Goal: Information Seeking & Learning: Learn about a topic

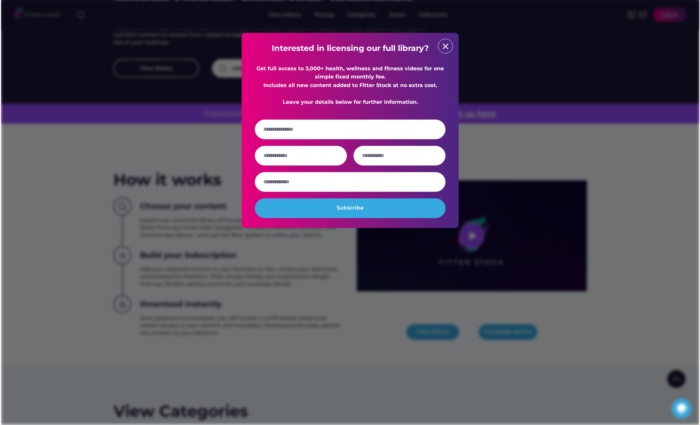
scroll to position [129, 0]
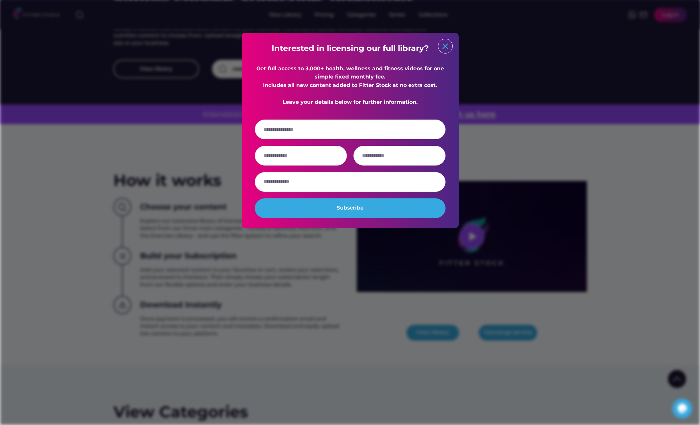
click at [446, 47] on text "close" at bounding box center [445, 46] width 10 height 10
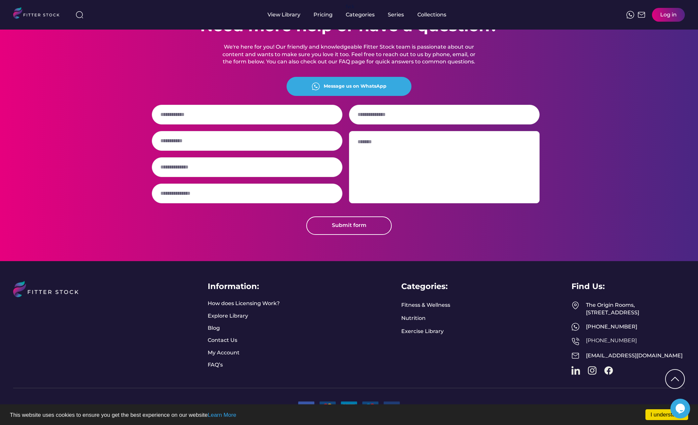
scroll to position [1566, 0]
click at [212, 418] on link "Learn More" at bounding box center [222, 415] width 29 height 6
click at [624, 152] on div "Need more help or have a question? We're here for you! Our friendly and knowled…" at bounding box center [349, 124] width 698 height 272
click at [251, 300] on link "How does Licensing Work?" at bounding box center [244, 303] width 72 height 7
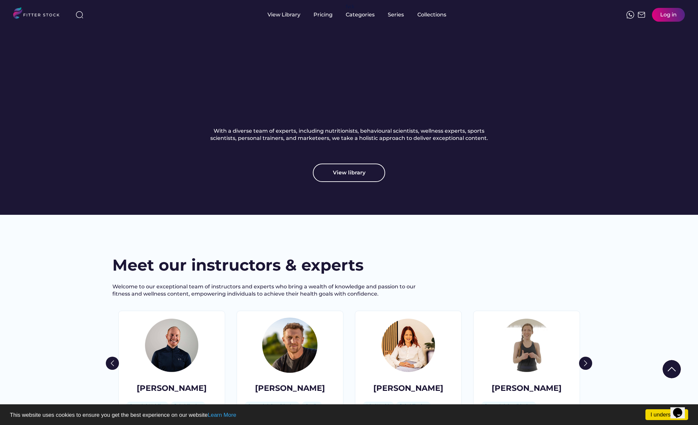
scroll to position [837, 0]
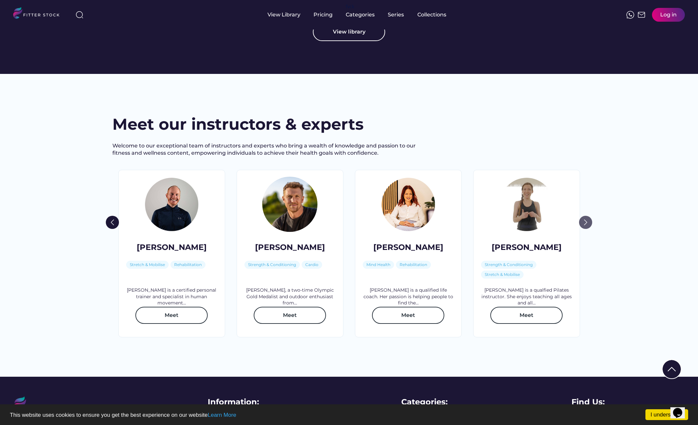
click at [584, 229] on img at bounding box center [585, 222] width 13 height 13
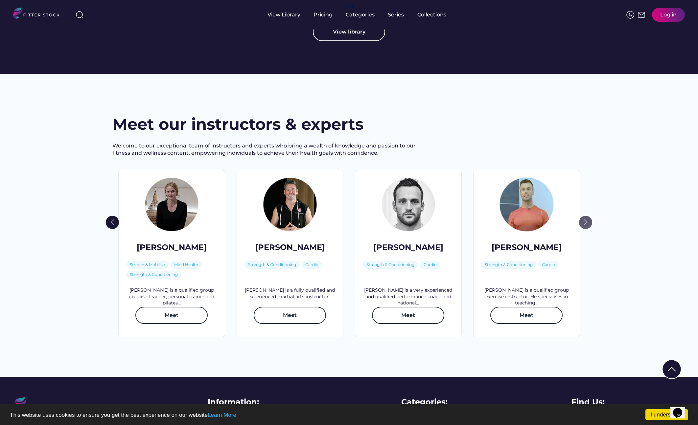
click at [587, 229] on img at bounding box center [585, 222] width 13 height 13
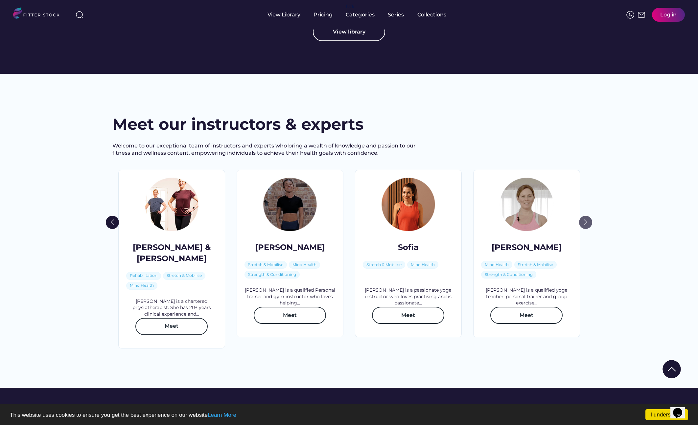
click at [587, 229] on img at bounding box center [585, 222] width 13 height 13
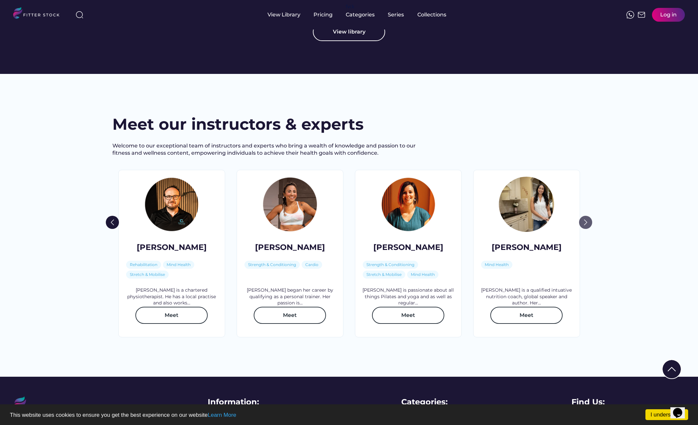
click at [587, 229] on img at bounding box center [585, 222] width 13 height 13
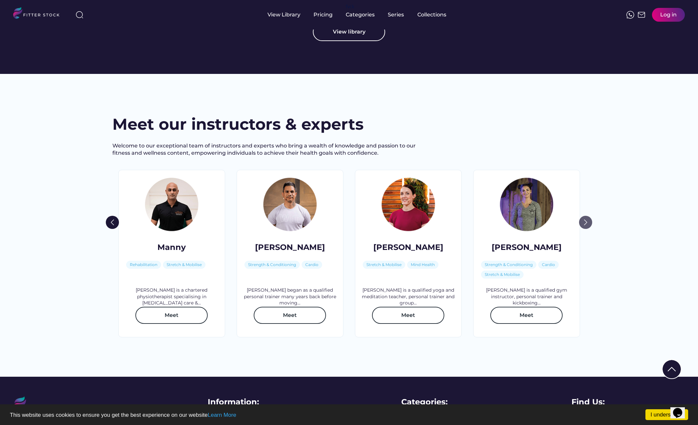
click at [587, 229] on img at bounding box center [585, 222] width 13 height 13
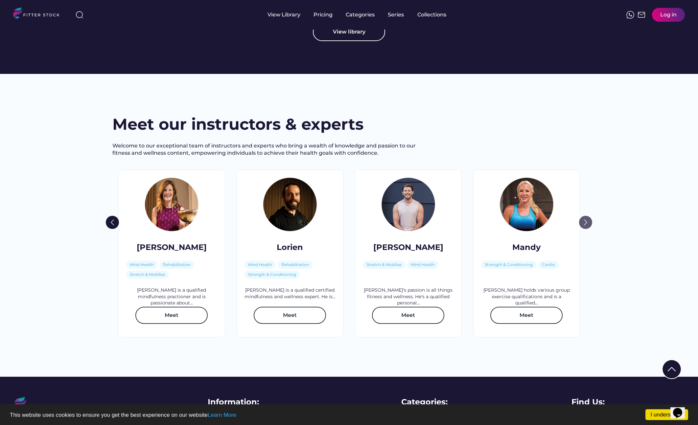
click at [587, 229] on img at bounding box center [585, 222] width 13 height 13
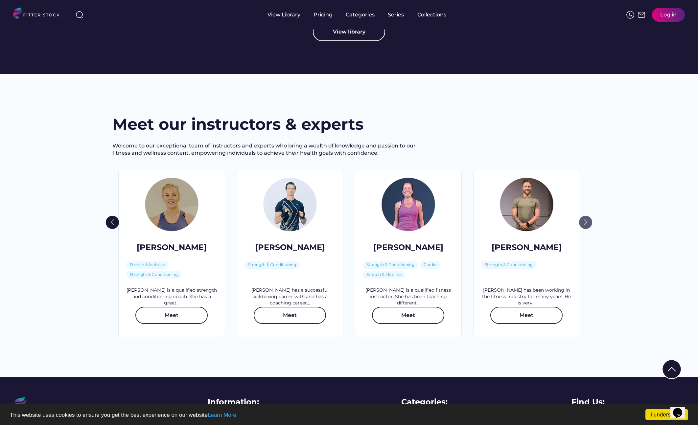
click at [587, 229] on img at bounding box center [585, 222] width 13 height 13
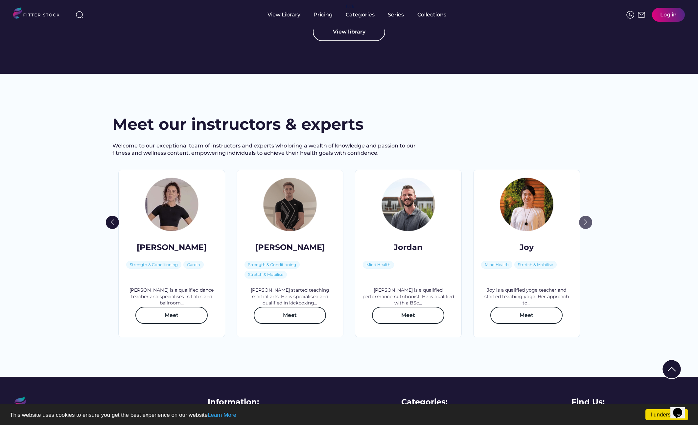
click at [587, 229] on img at bounding box center [585, 222] width 13 height 13
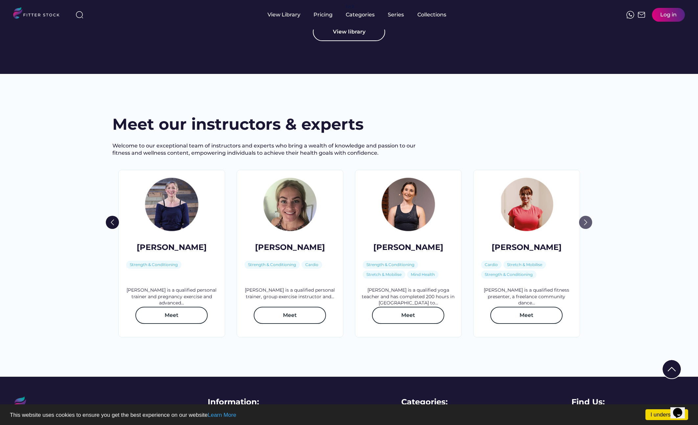
click at [587, 229] on img at bounding box center [585, 222] width 13 height 13
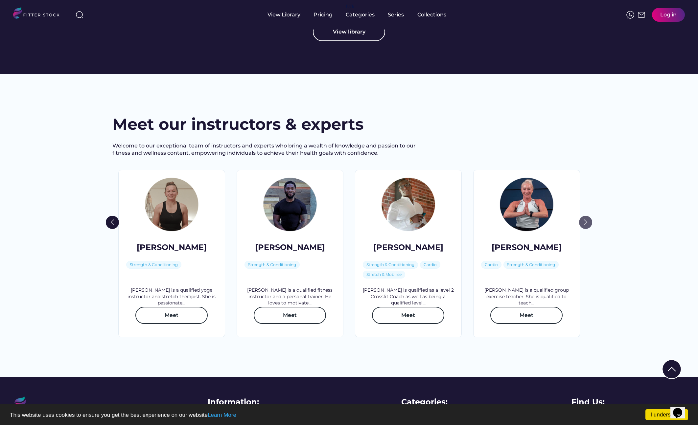
click at [587, 229] on img at bounding box center [585, 222] width 13 height 13
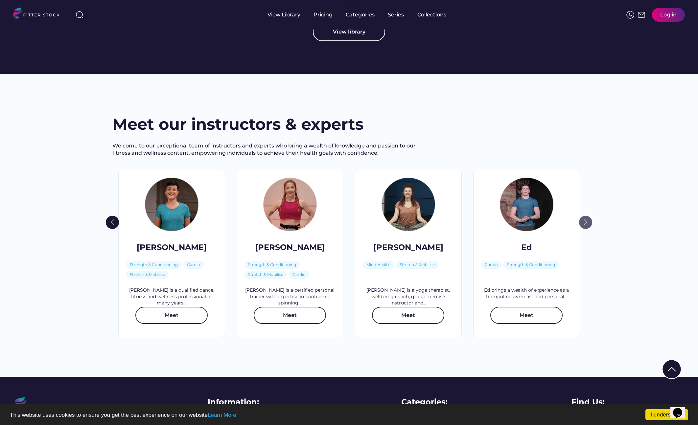
click at [587, 229] on img at bounding box center [585, 222] width 13 height 13
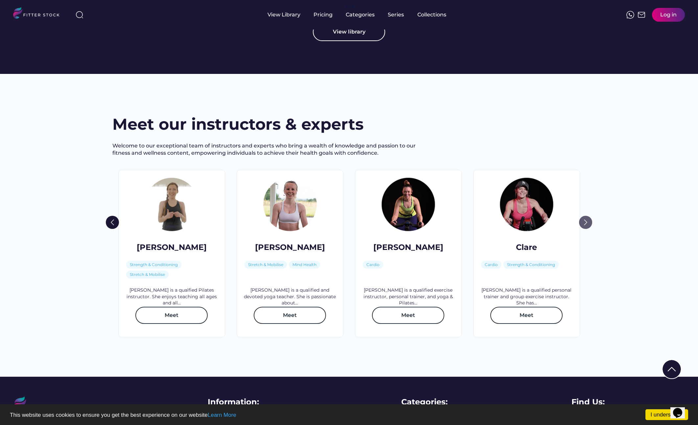
click at [587, 229] on img at bounding box center [585, 222] width 13 height 13
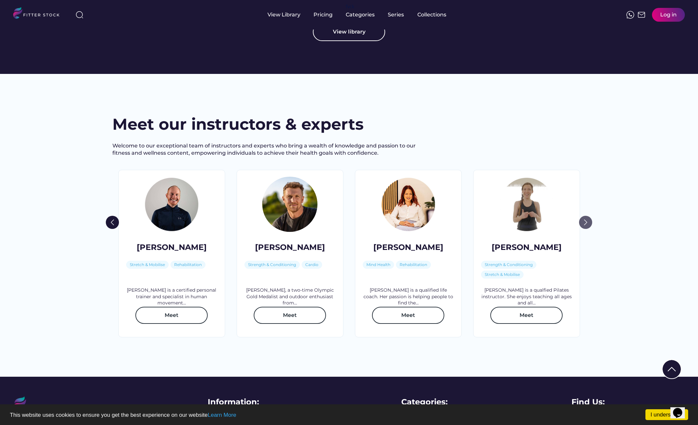
click at [587, 229] on img at bounding box center [585, 222] width 13 height 13
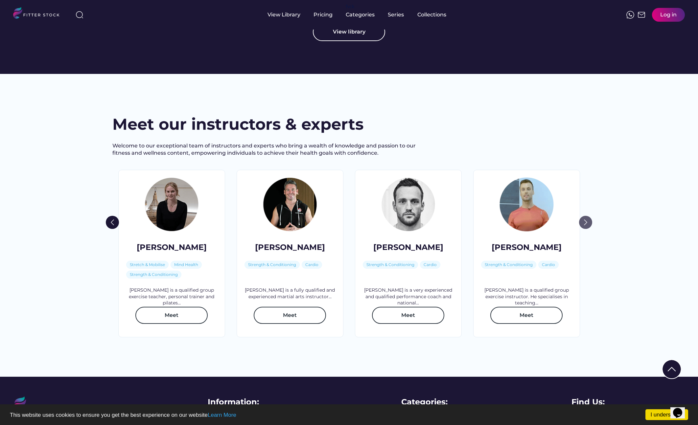
click at [587, 229] on img at bounding box center [585, 222] width 13 height 13
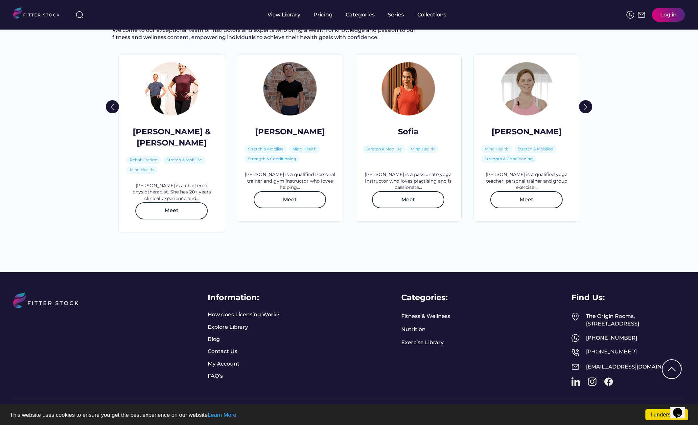
scroll to position [974, 0]
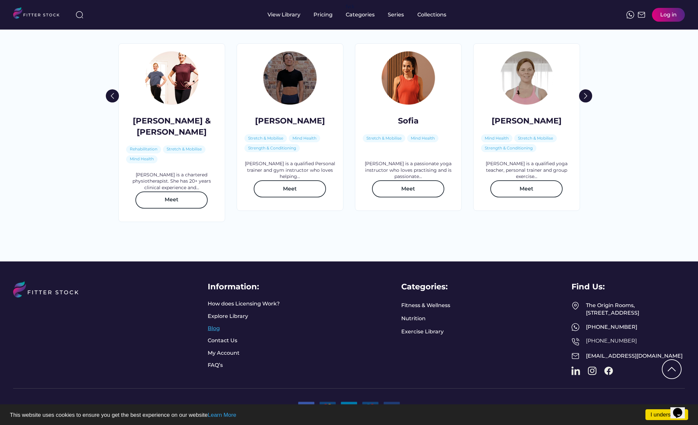
click at [215, 325] on link "Blog" at bounding box center [216, 328] width 16 height 7
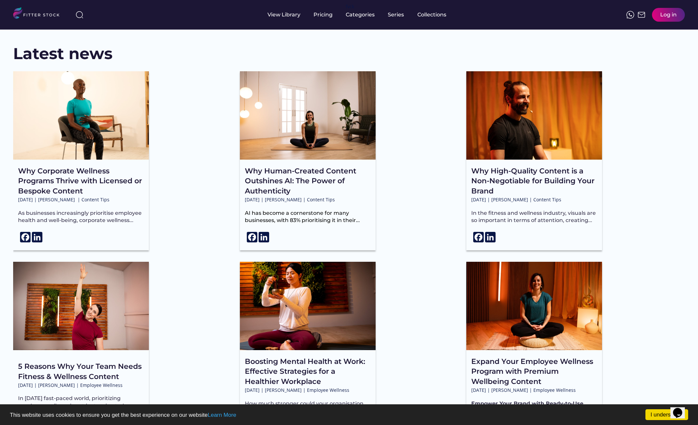
click at [217, 282] on div "5 Reasons Why Your Team Needs Fitness & Wellness Content Sep 7, 2024 | Vivian D…" at bounding box center [122, 353] width 219 height 182
click at [322, 17] on div "Pricing" at bounding box center [322, 14] width 19 height 7
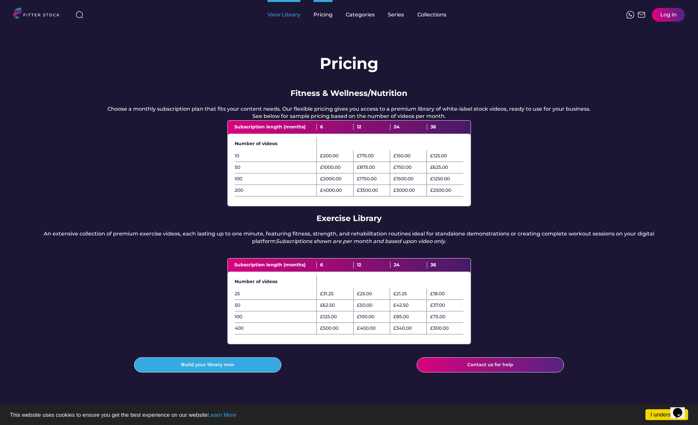
click at [294, 15] on div "View Library" at bounding box center [283, 14] width 33 height 7
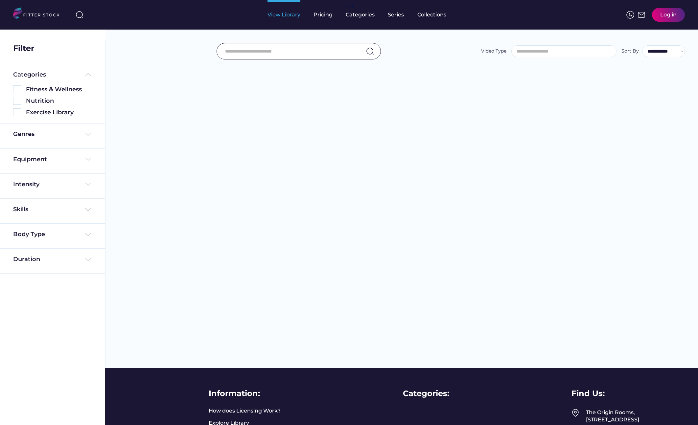
select select
select select "**********"
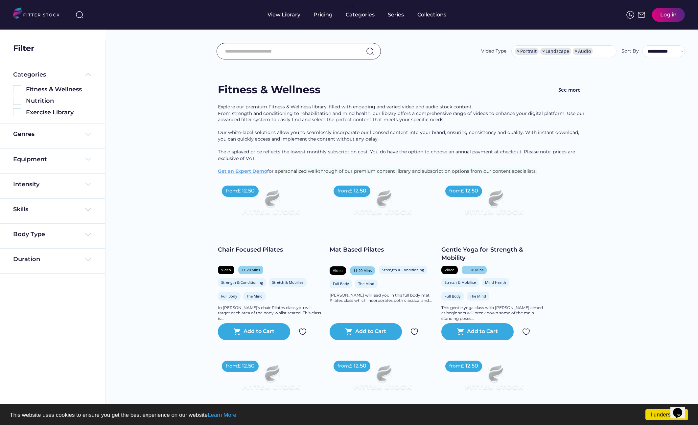
click at [273, 201] on img at bounding box center [270, 205] width 84 height 47
